Goal: Task Accomplishment & Management: Use online tool/utility

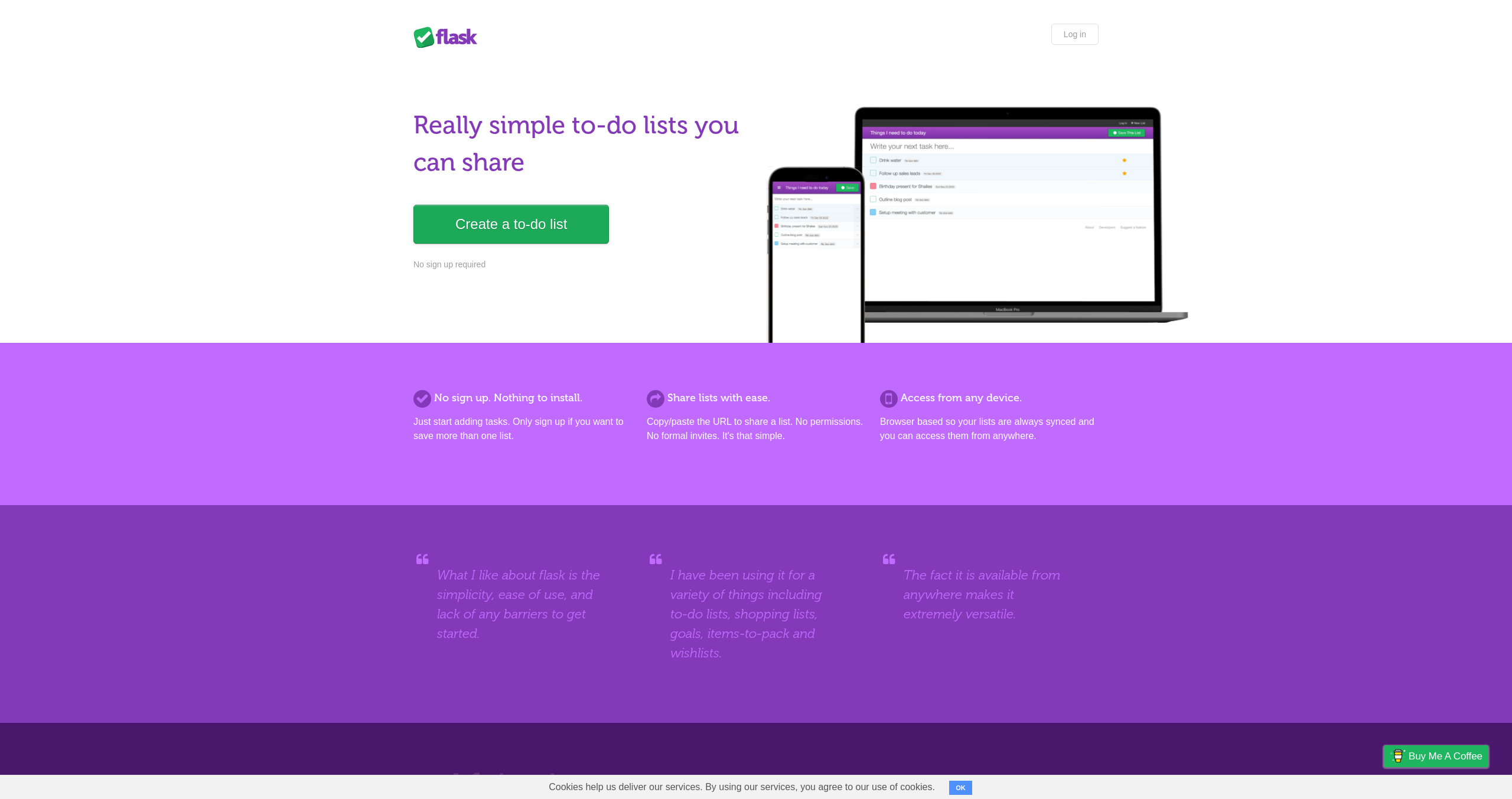
click at [544, 223] on link "Create a to-do list" at bounding box center [511, 224] width 196 height 39
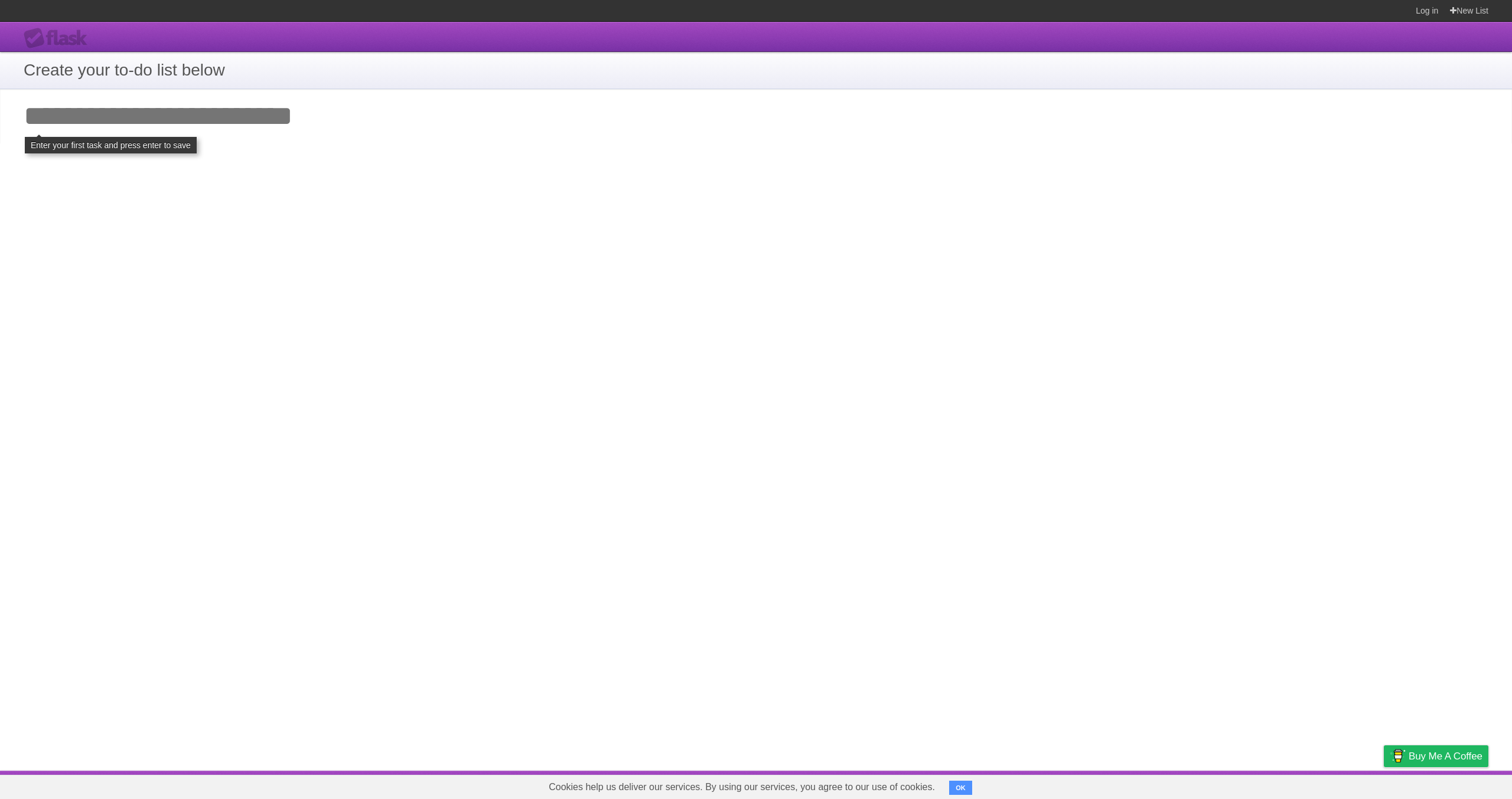
click at [87, 132] on input "Add your first task" at bounding box center [756, 117] width 1512 height 55
click at [80, 109] on input "Add your first task" at bounding box center [756, 117] width 1512 height 55
click at [103, 74] on h1 "Create your to-do list below" at bounding box center [756, 70] width 1464 height 25
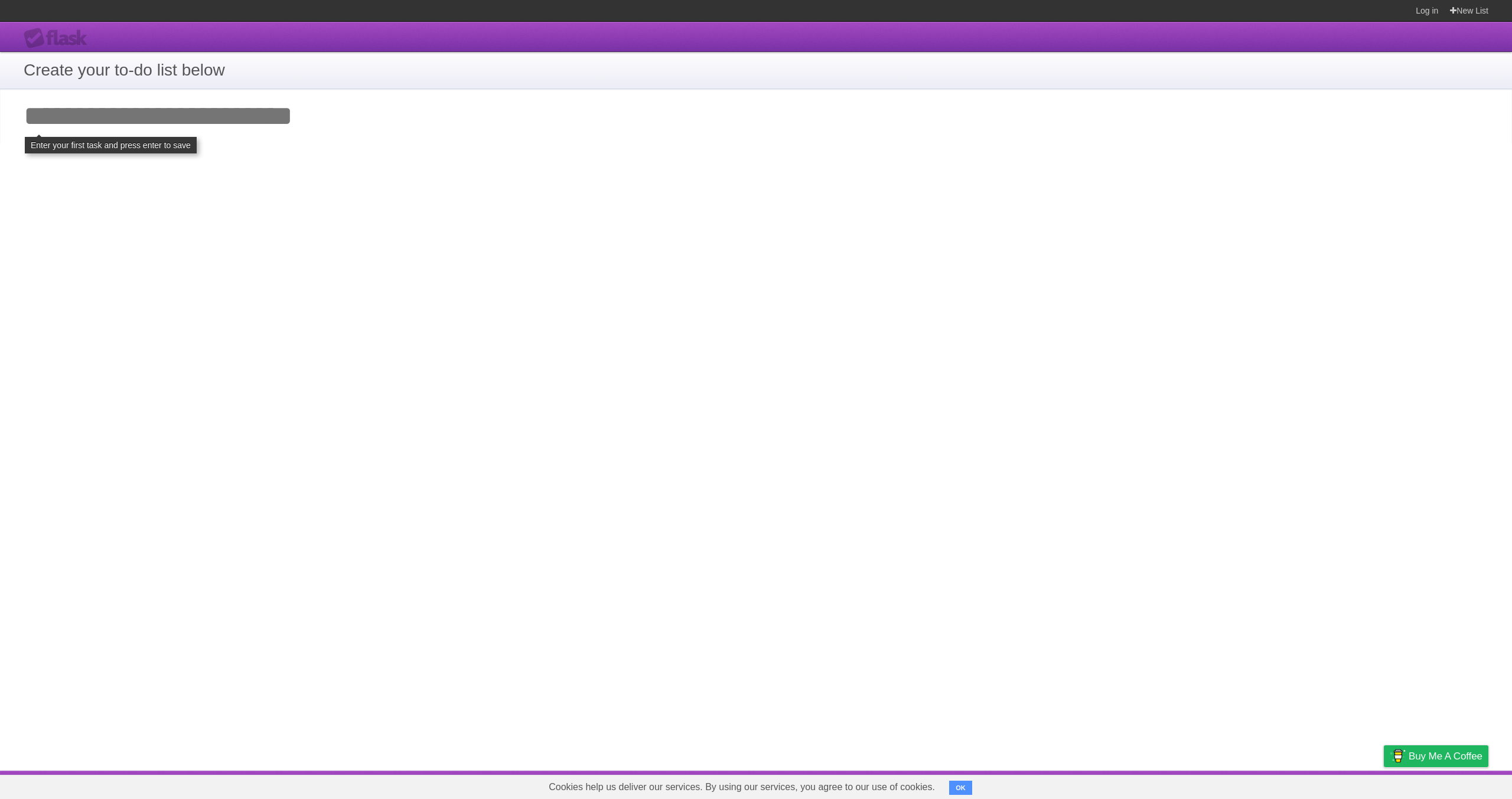
click at [158, 70] on h1 "Create your to-do list below" at bounding box center [756, 70] width 1464 height 25
click at [152, 128] on input "Add your first task" at bounding box center [756, 117] width 1512 height 55
click at [1475, 10] on link "New List" at bounding box center [1469, 10] width 38 height 21
click at [269, 142] on input "Add your first task" at bounding box center [756, 117] width 1512 height 55
click at [353, 316] on div "**********" at bounding box center [756, 396] width 1512 height 749
